Goal: Task Accomplishment & Management: Use online tool/utility

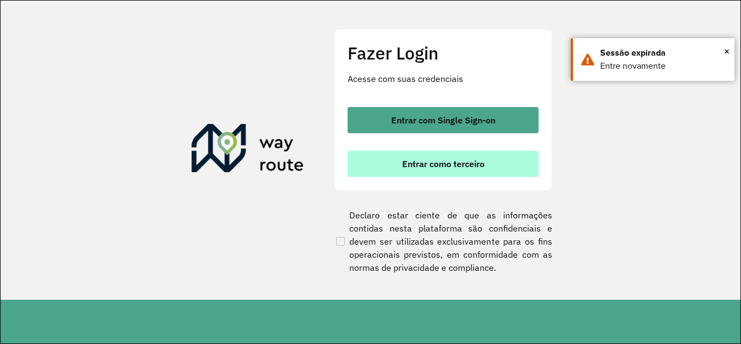
click at [471, 164] on span "Entrar como terceiro" at bounding box center [443, 163] width 82 height 9
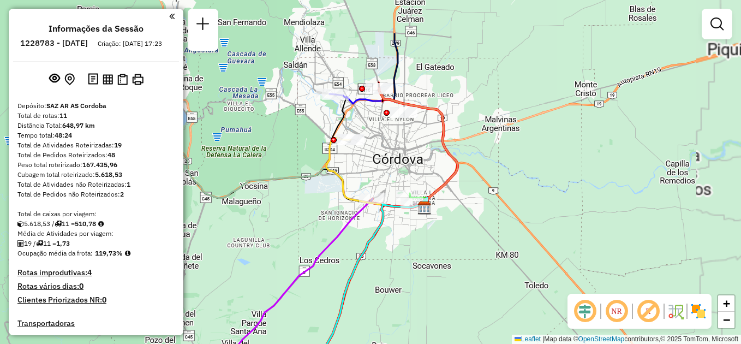
drag, startPoint x: 393, startPoint y: 199, endPoint x: 541, endPoint y: 313, distance: 186.9
click at [541, 313] on div "Janela de atendimento Grade de atendimento Capacidade Transportadoras Veículos …" at bounding box center [370, 172] width 741 height 344
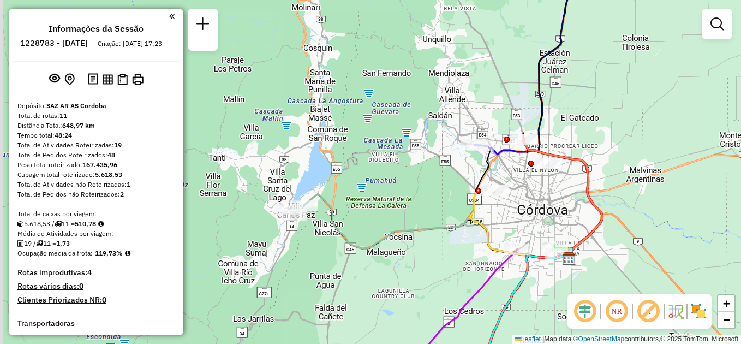
drag, startPoint x: 258, startPoint y: 242, endPoint x: 364, endPoint y: 246, distance: 106.0
click at [374, 248] on icon at bounding box center [438, 226] width 268 height 64
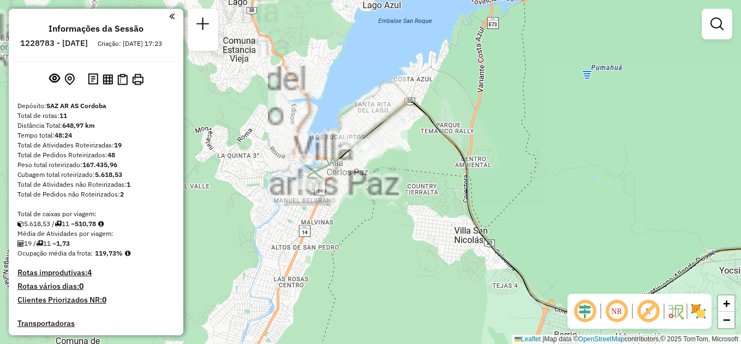
drag, startPoint x: 353, startPoint y: 240, endPoint x: 436, endPoint y: 251, distance: 83.7
click at [436, 251] on div "Janela de atendimento Grade de atendimento Capacidade Transportadoras Veículos …" at bounding box center [370, 172] width 741 height 344
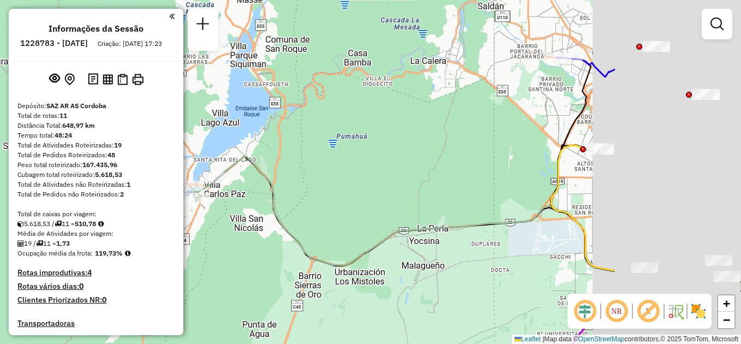
drag, startPoint x: 394, startPoint y: 217, endPoint x: 319, endPoint y: 218, distance: 74.8
click at [319, 218] on div "Janela de atendimento Grade de atendimento Capacidade Transportadoras Veículos …" at bounding box center [370, 172] width 741 height 344
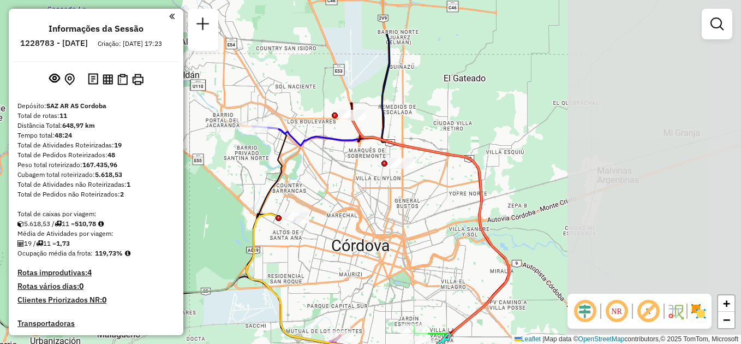
drag, startPoint x: 450, startPoint y: 205, endPoint x: 157, endPoint y: 275, distance: 301.9
click at [157, 275] on hb-router-mapa "Informações da Sessão 1228783 - [DATE] Criação: [DATE] 17:23 Depósito: SAZ AR A…" at bounding box center [370, 172] width 741 height 344
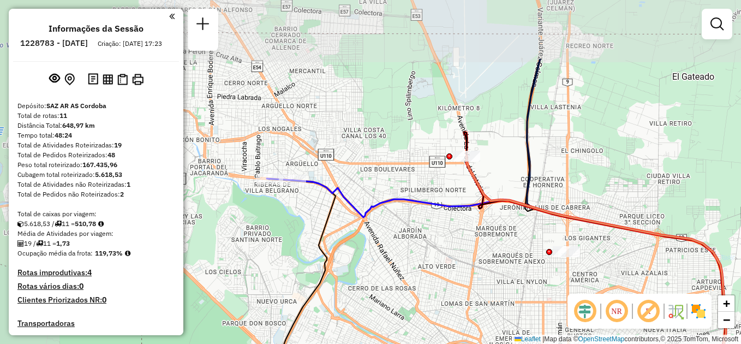
drag, startPoint x: 261, startPoint y: 168, endPoint x: 409, endPoint y: 261, distance: 175.0
click at [409, 261] on div "Janela de atendimento Grade de atendimento Capacidade Transportadoras Veículos …" at bounding box center [370, 172] width 741 height 344
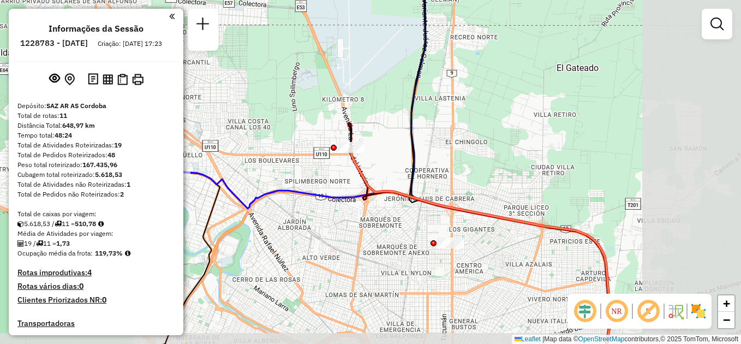
drag, startPoint x: 483, startPoint y: 245, endPoint x: 339, endPoint y: 229, distance: 144.5
click at [339, 229] on div "Janela de atendimento Grade de atendimento Capacidade Transportadoras Veículos …" at bounding box center [370, 172] width 741 height 344
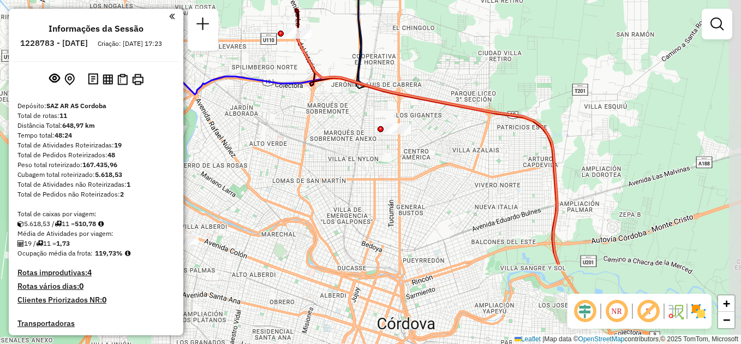
drag, startPoint x: 384, startPoint y: 267, endPoint x: 331, endPoint y: 151, distance: 127.8
click at [331, 151] on div "Janela de atendimento Grade de atendimento Capacidade Transportadoras Veículos …" at bounding box center [370, 172] width 741 height 344
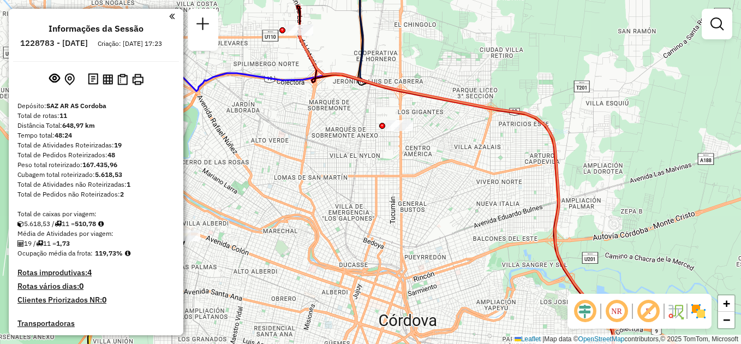
drag, startPoint x: 396, startPoint y: 238, endPoint x: 414, endPoint y: 165, distance: 75.2
click at [414, 165] on div "Janela de atendimento Grade de atendimento Capacidade Transportadoras Veículos …" at bounding box center [370, 172] width 741 height 344
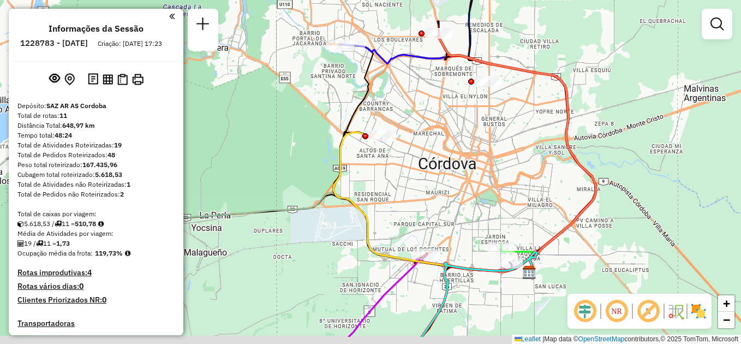
drag, startPoint x: 369, startPoint y: 250, endPoint x: 437, endPoint y: 204, distance: 81.5
click at [440, 207] on div "Janela de atendimento Grade de atendimento Capacidade Transportadoras Veículos …" at bounding box center [370, 172] width 741 height 344
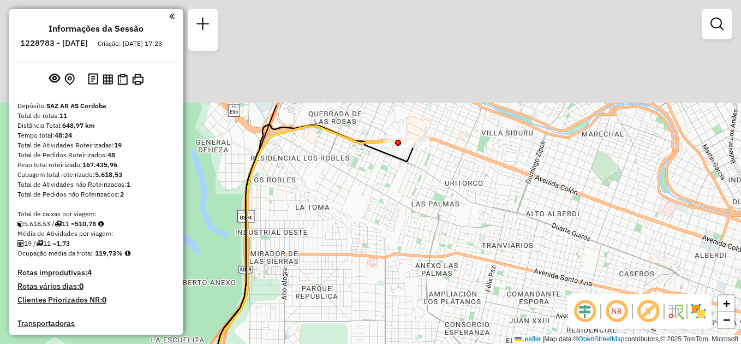
drag, startPoint x: 447, startPoint y: 277, endPoint x: 453, endPoint y: 293, distance: 16.7
click at [453, 293] on div "Janela de atendimento Grade de atendimento Capacidade Transportadoras Veículos …" at bounding box center [370, 172] width 741 height 344
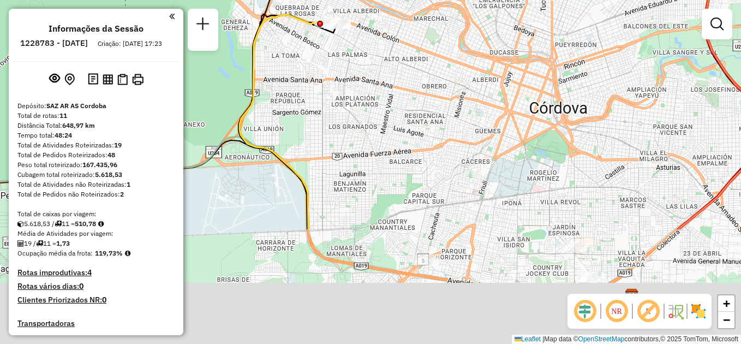
drag, startPoint x: 431, startPoint y: 233, endPoint x: 342, endPoint y: 58, distance: 196.1
click at [341, 57] on div "Janela de atendimento Grade de atendimento Capacidade Transportadoras Veículos …" at bounding box center [370, 172] width 741 height 344
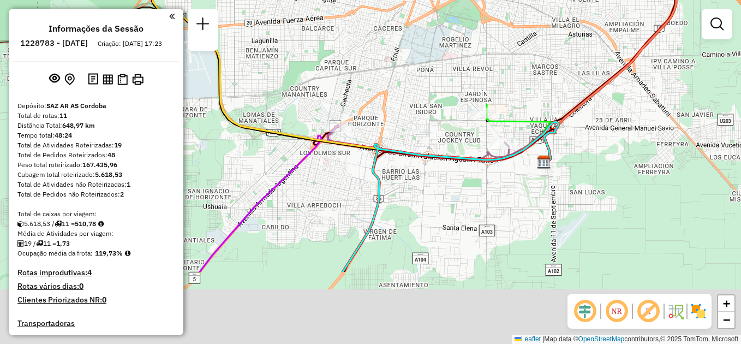
drag, startPoint x: 411, startPoint y: 135, endPoint x: 385, endPoint y: 89, distance: 53.3
click at [385, 89] on div "Janela de atendimento Grade de atendimento Capacidade Transportadoras Veículos …" at bounding box center [370, 172] width 741 height 344
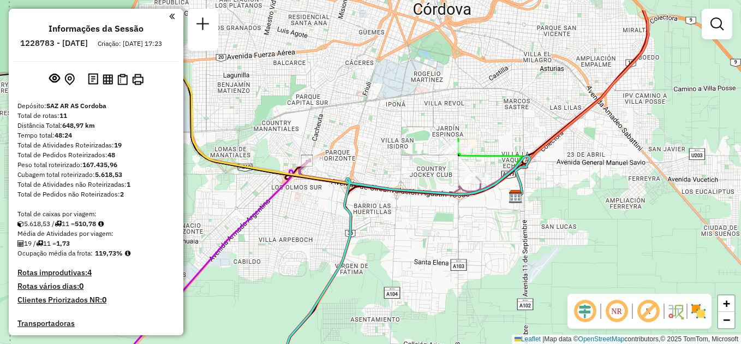
drag, startPoint x: 487, startPoint y: 199, endPoint x: 462, endPoint y: 248, distance: 54.7
click at [462, 247] on div "Janela de atendimento Grade de atendimento Capacidade Transportadoras Veículos …" at bounding box center [370, 172] width 741 height 344
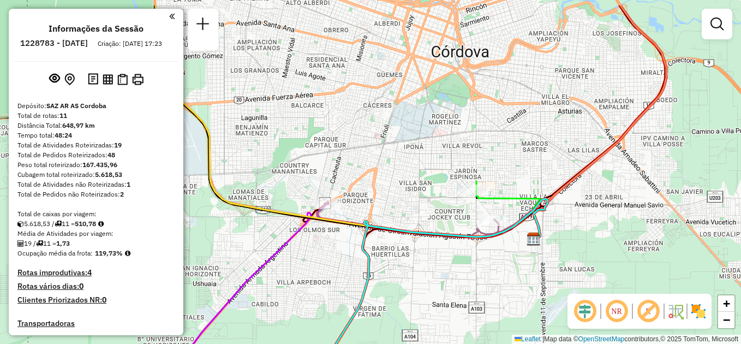
drag, startPoint x: 574, startPoint y: 215, endPoint x: 593, endPoint y: 254, distance: 43.7
click at [593, 254] on div "Janela de atendimento Grade de atendimento Capacidade Transportadoras Veículos …" at bounding box center [370, 172] width 741 height 344
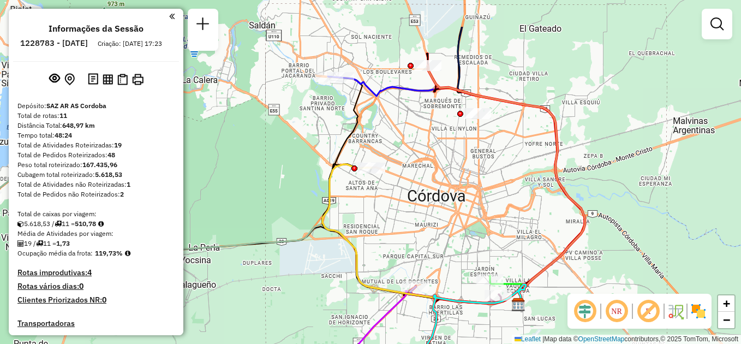
drag, startPoint x: 539, startPoint y: 203, endPoint x: 465, endPoint y: 227, distance: 78.0
click at [466, 238] on div "Janela de atendimento Grade de atendimento Capacidade Transportadoras Veículos …" at bounding box center [370, 172] width 741 height 344
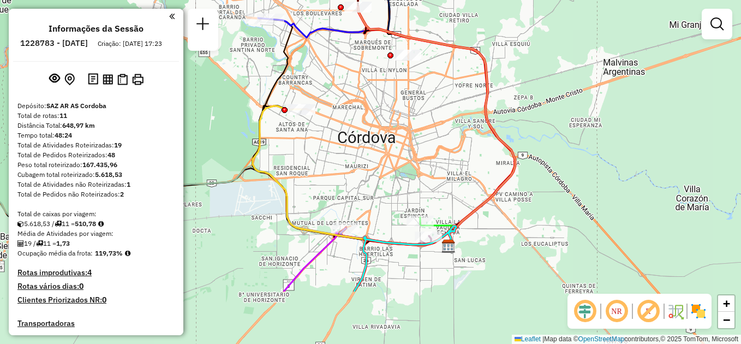
drag, startPoint x: 436, startPoint y: 239, endPoint x: 438, endPoint y: 151, distance: 87.4
click at [438, 151] on div "Janela de atendimento Grade de atendimento Capacidade Transportadoras Veículos …" at bounding box center [370, 172] width 741 height 344
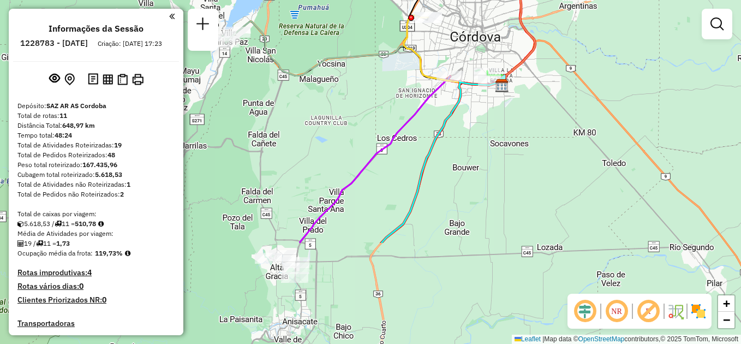
drag, startPoint x: 495, startPoint y: 275, endPoint x: 520, endPoint y: 139, distance: 137.7
click at [520, 139] on div "Janela de atendimento Grade de atendimento Capacidade Transportadoras Veículos …" at bounding box center [370, 172] width 741 height 344
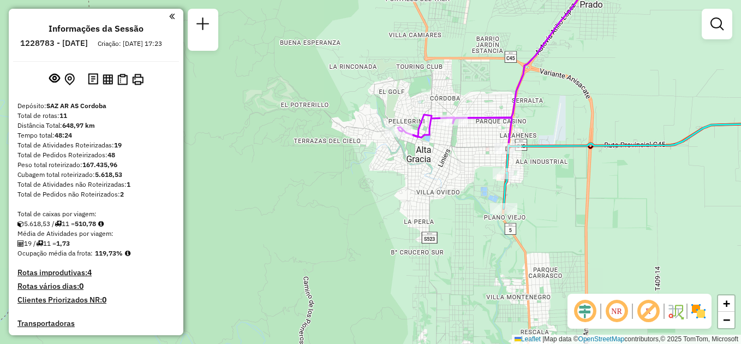
drag, startPoint x: 257, startPoint y: 227, endPoint x: 489, endPoint y: 254, distance: 233.1
click at [489, 254] on div "Janela de atendimento Grade de atendimento Capacidade Transportadoras Veículos …" at bounding box center [370, 172] width 741 height 344
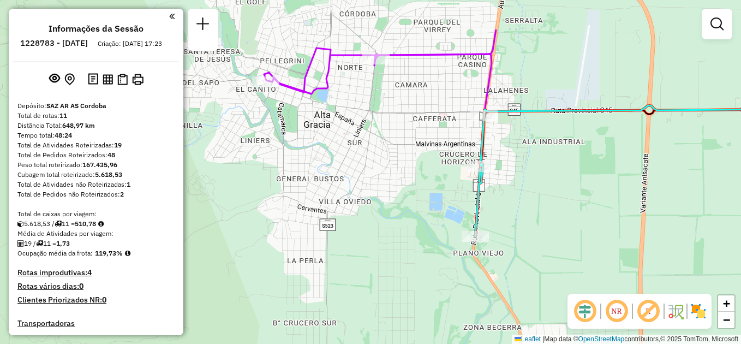
drag, startPoint x: 580, startPoint y: 169, endPoint x: 531, endPoint y: 226, distance: 75.2
click at [540, 244] on div "Janela de atendimento Grade de atendimento Capacidade Transportadoras Veículos …" at bounding box center [370, 172] width 741 height 344
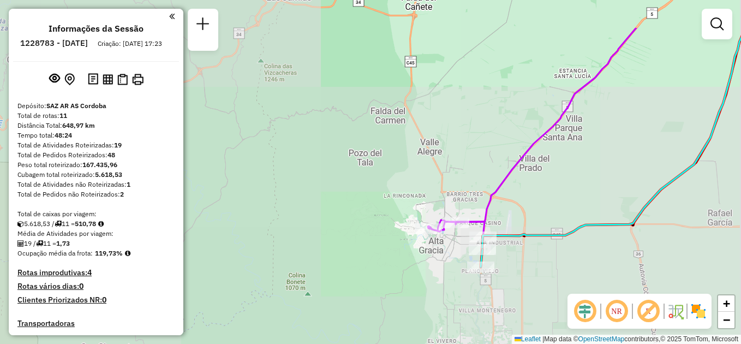
drag, startPoint x: 634, startPoint y: 133, endPoint x: 497, endPoint y: 278, distance: 200.5
click at [497, 278] on div "Janela de atendimento Grade de atendimento Capacidade Transportadoras Veículos …" at bounding box center [370, 172] width 741 height 344
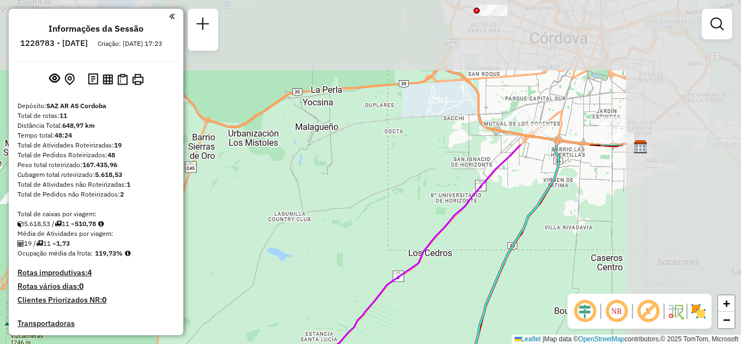
drag, startPoint x: 627, startPoint y: 146, endPoint x: 451, endPoint y: 336, distance: 258.9
click at [452, 335] on div "Janela de atendimento Grade de atendimento Capacidade Transportadoras Veículos …" at bounding box center [370, 172] width 741 height 344
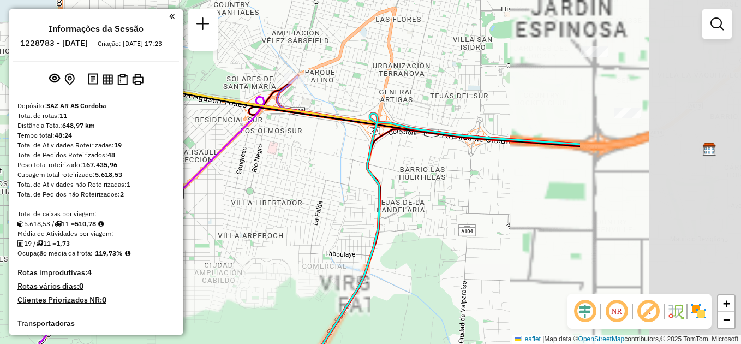
drag, startPoint x: 669, startPoint y: 164, endPoint x: 413, endPoint y: 283, distance: 281.9
click at [423, 276] on div "Janela de atendimento Grade de atendimento Capacidade Transportadoras Veículos …" at bounding box center [370, 172] width 741 height 344
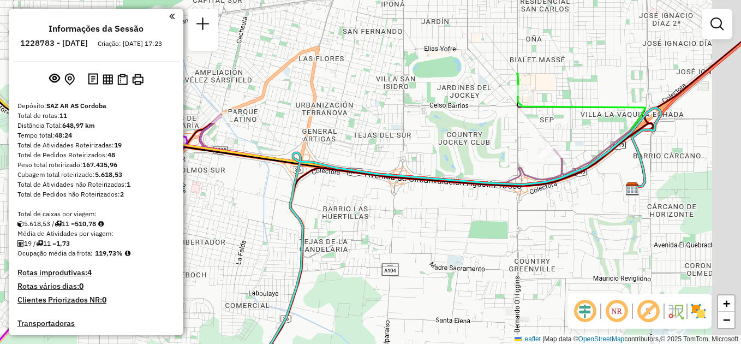
drag, startPoint x: 636, startPoint y: 221, endPoint x: 569, endPoint y: 234, distance: 67.4
click at [567, 235] on div "Janela de atendimento Grade de atendimento Capacidade Transportadoras Veículos …" at bounding box center [370, 172] width 741 height 344
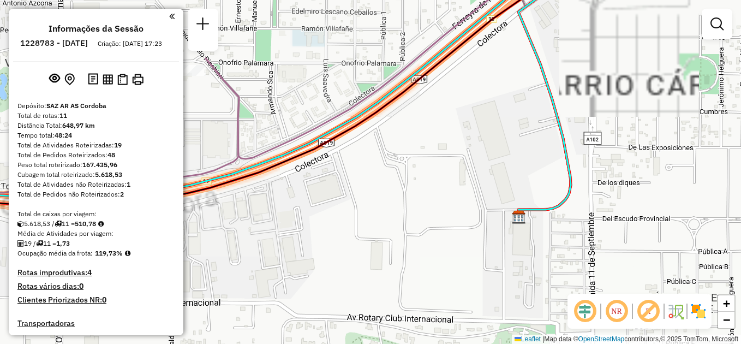
drag, startPoint x: 614, startPoint y: 106, endPoint x: 622, endPoint y: 298, distance: 191.8
click at [622, 298] on hb-router-mapa "Informações da Sessão 1228783 - [DATE] Criação: [DATE] 17:23 Depósito: SAZ AR A…" at bounding box center [370, 172] width 741 height 344
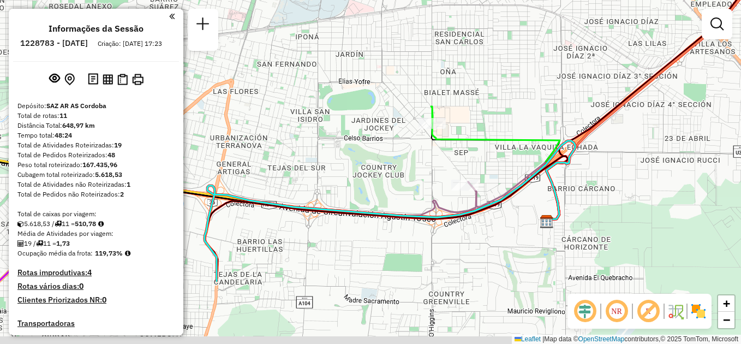
drag, startPoint x: 448, startPoint y: 272, endPoint x: 519, endPoint y: 127, distance: 161.9
click at [519, 126] on div "Janela de atendimento Grade de atendimento Capacidade Transportadoras Veículos …" at bounding box center [370, 172] width 741 height 344
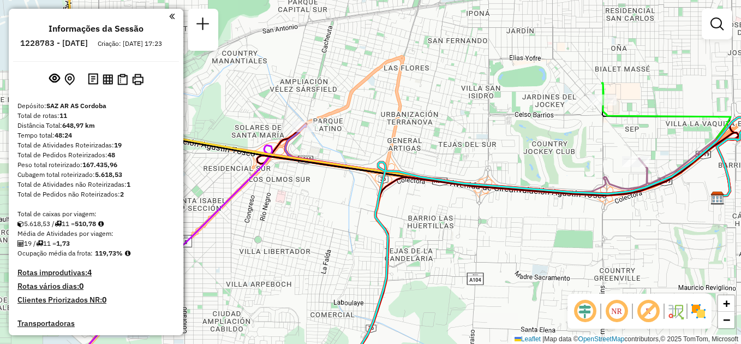
drag, startPoint x: 312, startPoint y: 229, endPoint x: 448, endPoint y: 264, distance: 140.5
click at [448, 264] on div "Janela de atendimento Grade de atendimento Capacidade Transportadoras Veículos …" at bounding box center [370, 172] width 741 height 344
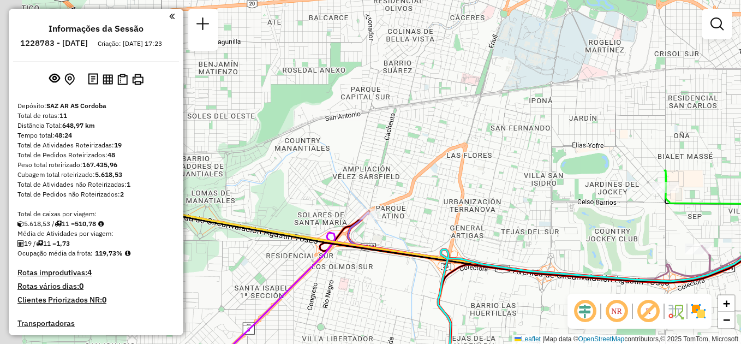
drag, startPoint x: 543, startPoint y: 117, endPoint x: 612, endPoint y: 197, distance: 105.3
click at [612, 197] on div "Janela de atendimento Grade de atendimento Capacidade Transportadoras Veículos …" at bounding box center [370, 172] width 741 height 344
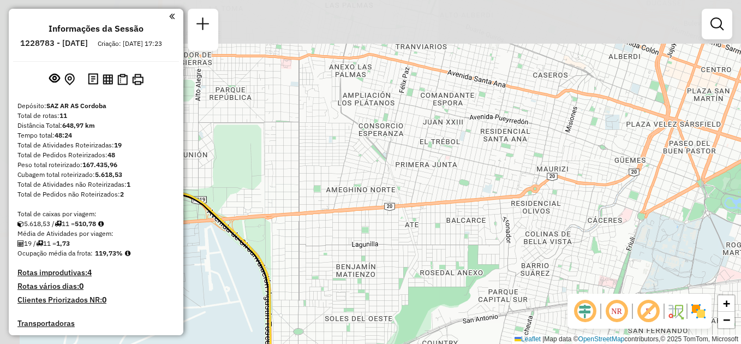
drag, startPoint x: 377, startPoint y: 102, endPoint x: 515, endPoint y: 320, distance: 258.3
click at [533, 342] on div "Janela de atendimento Grade de atendimento Capacidade Transportadoras Veículos …" at bounding box center [370, 172] width 741 height 344
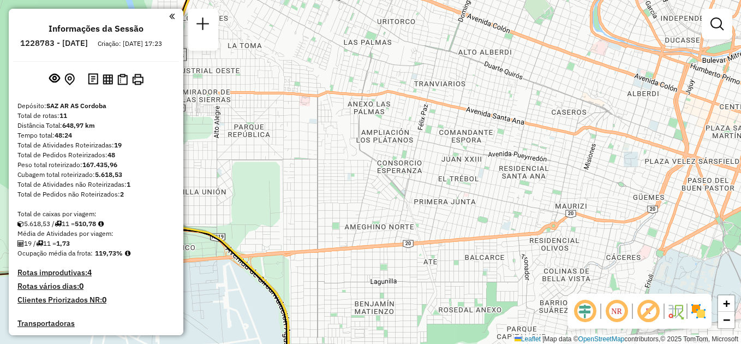
drag, startPoint x: 432, startPoint y: 176, endPoint x: 517, endPoint y: 303, distance: 152.3
click at [517, 303] on div "Janela de atendimento Grade de atendimento Capacidade Transportadoras Veículos …" at bounding box center [370, 172] width 741 height 344
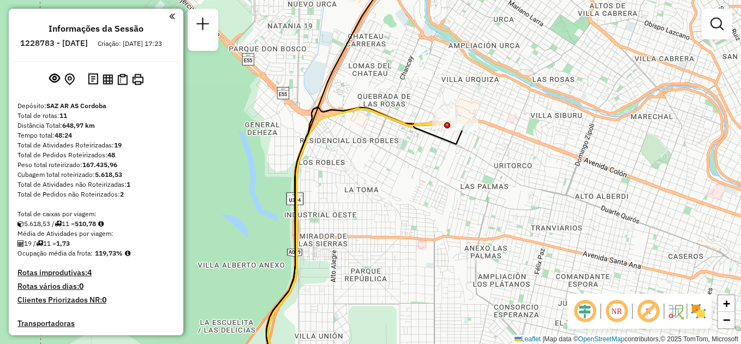
drag
click at [299, 11] on div "Janela de atendimento Grade de atendimento Capacidade Transportadoras Veículos …" at bounding box center [370, 172] width 741 height 344
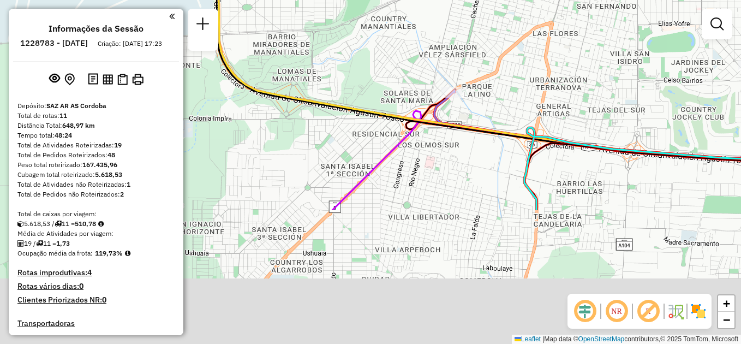
click at [423, 63] on div "Janela de atendimento Grade de atendimento Capacidade Transportadoras Veículos …" at bounding box center [370, 172] width 741 height 344
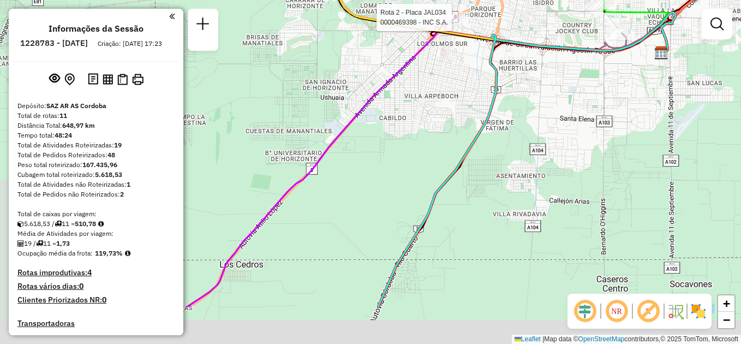
click at [445, 124] on div "Rota 2 - Placa JAL034 0000469398 - INC S.A. Janela de atendimento Grade de aten…" at bounding box center [370, 172] width 741 height 344
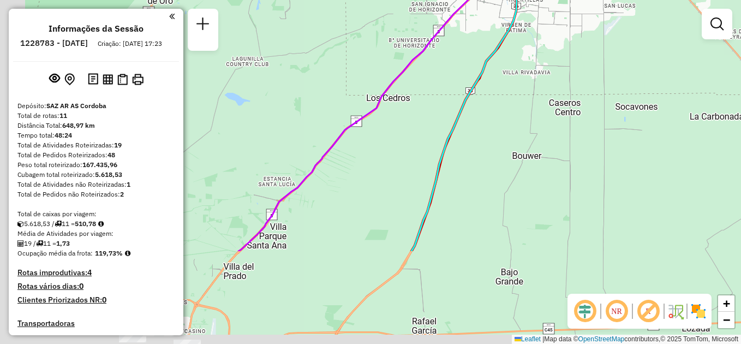
click at [413, 143] on div "Rota 2 - Placa JAL034 0000469398 - INC S.A. Janela de atendimento Grade de aten…" at bounding box center [370, 172] width 741 height 344
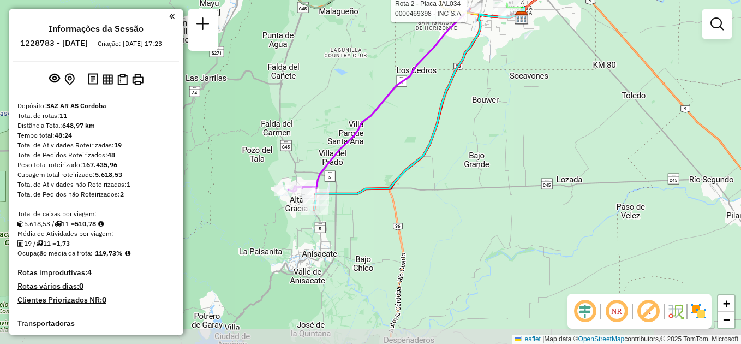
click at [398, 156] on div "Rota 2 - Placa JAL034 0000469398 - INC S.A. Janela de atendimento Grade de aten…" at bounding box center [370, 172] width 741 height 344
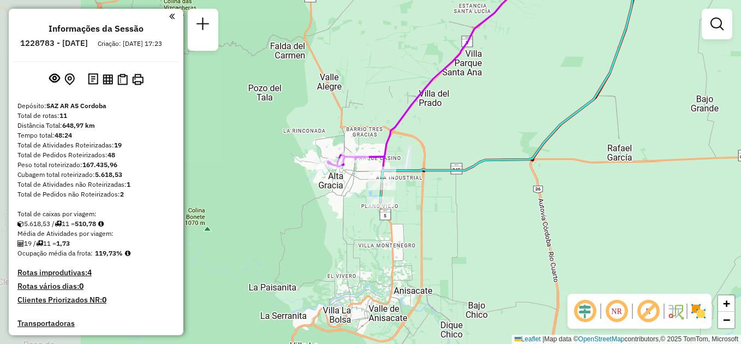
click at [448, 222] on div "Rota 2 - Placa JAL034 0000469398 - INC S.A. Janela de atendimento Grade de aten…" at bounding box center [370, 172] width 741 height 344
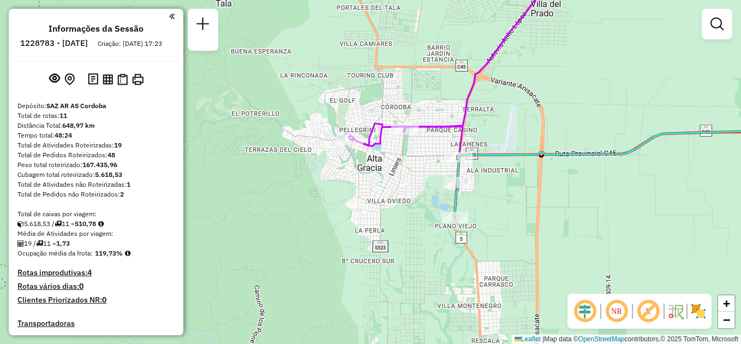
click at [566, 222] on div "Rota 2 - Placa JAL034 0000469398 - INC S.A. Janela de atendimento Grade de aten…" at bounding box center [370, 172] width 741 height 344
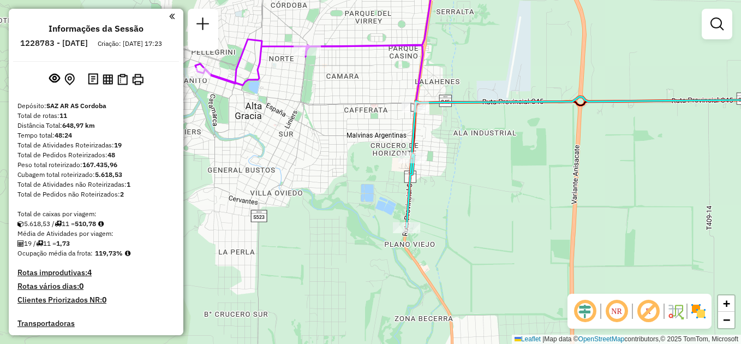
click at [538, 246] on div "Rota 2 - Placa JAL034 0000469398 - INC S.A. Janela de atendimento Grade de aten…" at bounding box center [370, 172] width 741 height 344
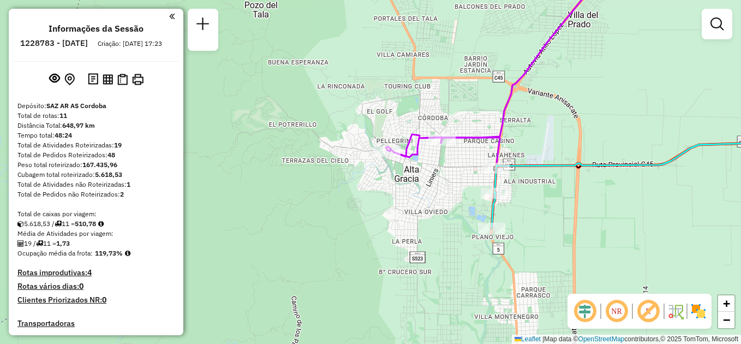
click at [519, 233] on div "Rota 2 - Placa JAL034 0000469398 - INC S.A. Janela de atendimento Grade de aten…" at bounding box center [370, 172] width 741 height 344
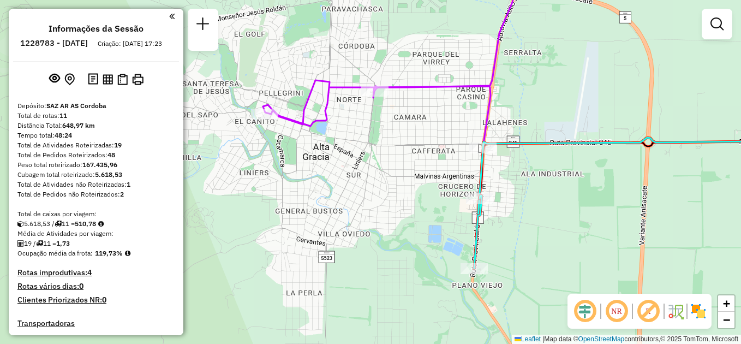
click at [538, 209] on div "Rota 2 - Placa JAL034 0000469398 - INC S.A. Janela de atendimento Grade de aten…" at bounding box center [370, 172] width 741 height 344
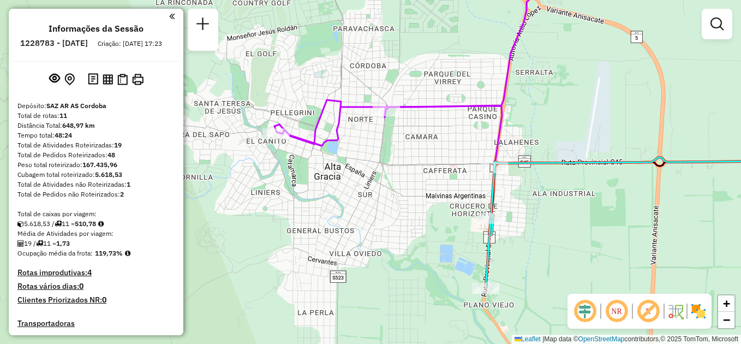
drag, startPoint x: 357, startPoint y: 136, endPoint x: 369, endPoint y: 159, distance: 26.6
click at [369, 159] on div "Rota 2 - Placa JAL034 0000469398 - INC S.A. Janela de atendimento Grade de aten…" at bounding box center [370, 172] width 741 height 344
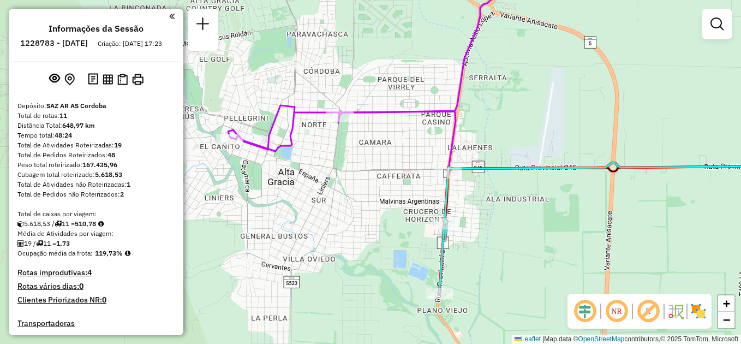
drag, startPoint x: 413, startPoint y: 185, endPoint x: 364, endPoint y: 176, distance: 49.9
click at [364, 176] on div "Rota 2 - Placa JAL034 0000469398 - INC S.A. Janela de atendimento Grade de aten…" at bounding box center [370, 172] width 741 height 344
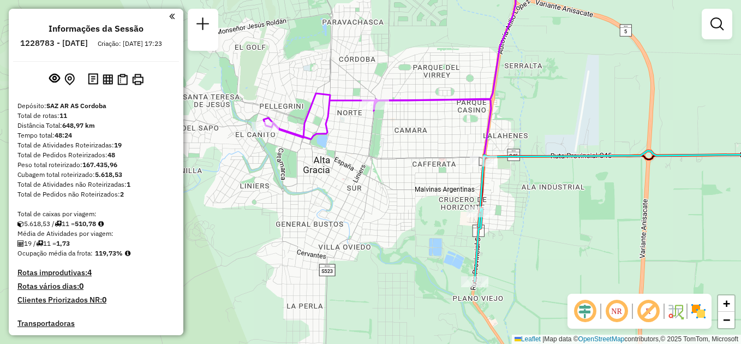
drag, startPoint x: 340, startPoint y: 173, endPoint x: 370, endPoint y: 163, distance: 31.6
click at [370, 163] on div "Rota 2 - Placa JAL034 0000469398 - INC S.A. Janela de atendimento Grade de aten…" at bounding box center [370, 172] width 741 height 344
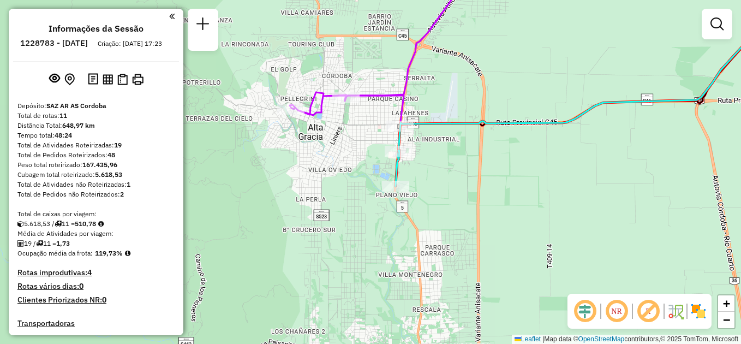
drag, startPoint x: 380, startPoint y: 216, endPoint x: 339, endPoint y: 165, distance: 65.2
click at [339, 165] on div "Rota 2 - Placa JAL034 0000469398 - INC S.A. Janela de atendimento Grade de aten…" at bounding box center [370, 172] width 741 height 344
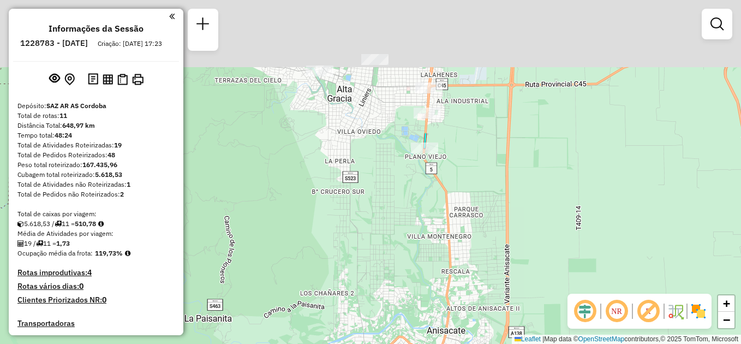
drag, startPoint x: 517, startPoint y: 102, endPoint x: 517, endPoint y: 271, distance: 169.8
click at [517, 271] on div "Rota 2 - Placa JAL034 0000469398 - INC S.A. Janela de atendimento Grade de aten…" at bounding box center [370, 172] width 741 height 344
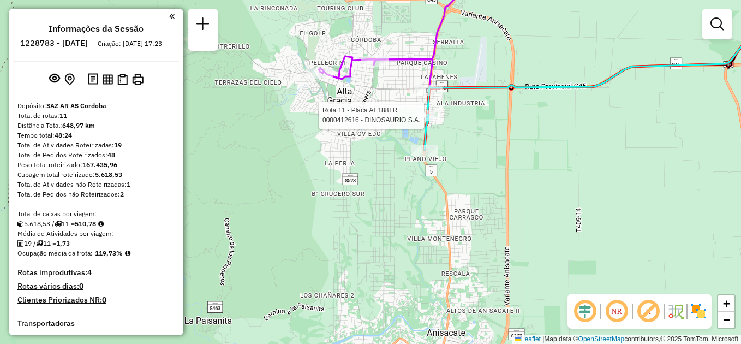
select select "**********"
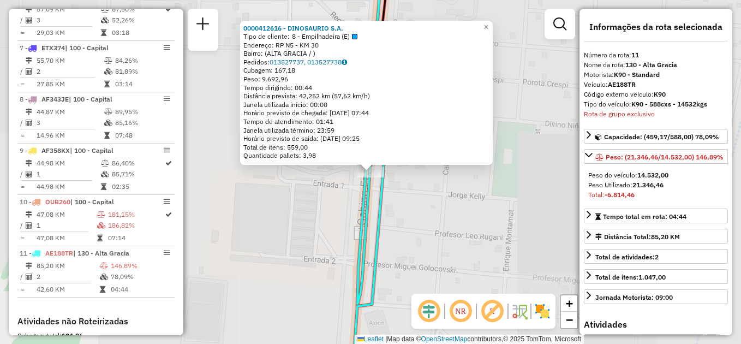
scroll to position [823, 0]
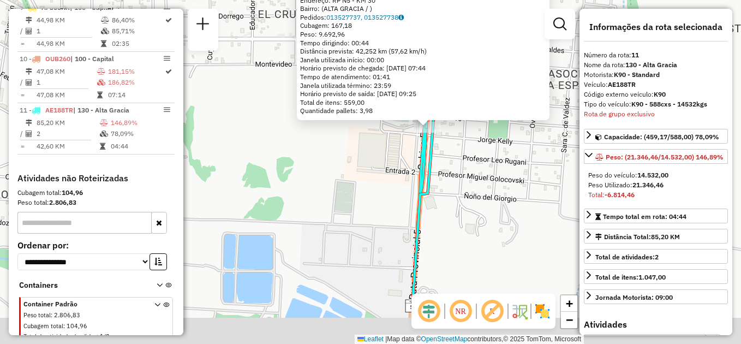
drag, startPoint x: 481, startPoint y: 254, endPoint x: 465, endPoint y: 174, distance: 81.8
click at [465, 174] on div "0000412616 - DINOSAURIO S.A. Tipo de cliente: 8 - Empilhadeira (E) Endereço: RP…" at bounding box center [370, 172] width 741 height 344
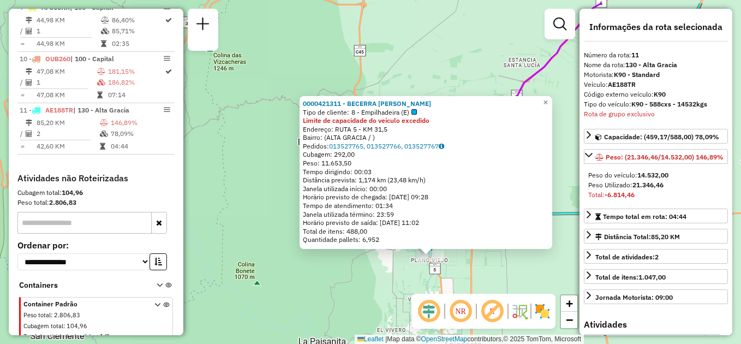
drag, startPoint x: 492, startPoint y: 265, endPoint x: 461, endPoint y: 246, distance: 36.5
click at [488, 327] on hb-router-mapa "Informações da Sessão 1228783 - [DATE] Criação: [DATE] 17:23 Depósito: SAZ AR A…" at bounding box center [370, 172] width 741 height 344
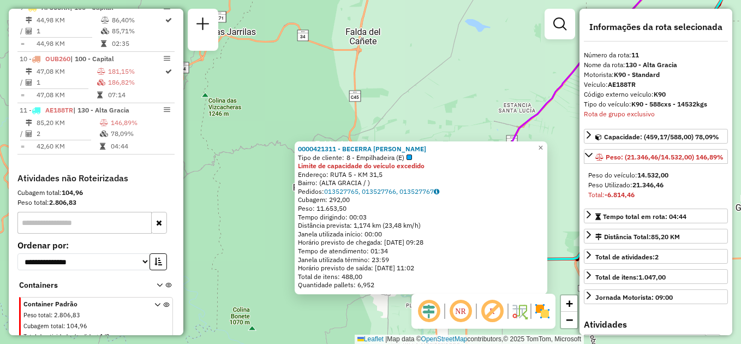
click at [406, 77] on div "0000421311 - BECERRA [PERSON_NAME] Tipo de cliente: 8 - Empilhadeira (E) Limite…" at bounding box center [370, 172] width 741 height 344
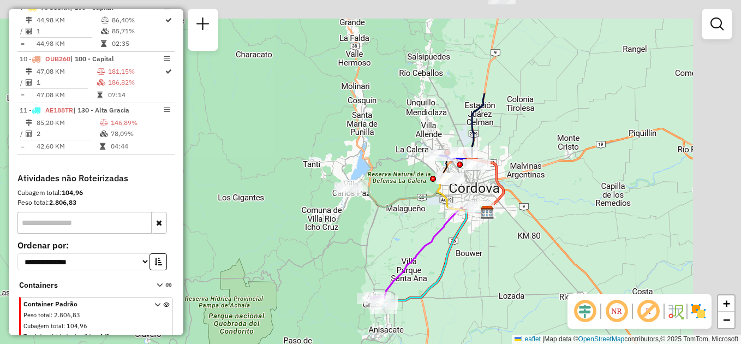
drag, startPoint x: 600, startPoint y: 130, endPoint x: 492, endPoint y: 258, distance: 167.0
click at [492, 258] on div "Janela de atendimento Grade de atendimento Capacidade Transportadoras Veículos …" at bounding box center [370, 172] width 741 height 344
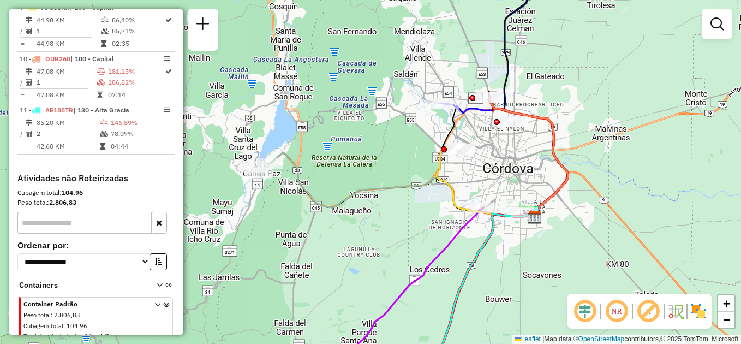
drag, startPoint x: 432, startPoint y: 179, endPoint x: 364, endPoint y: 165, distance: 70.1
click at [364, 165] on div "Janela de atendimento Grade de atendimento Capacidade Transportadoras Veículos …" at bounding box center [370, 172] width 741 height 344
